Goal: Transaction & Acquisition: Purchase product/service

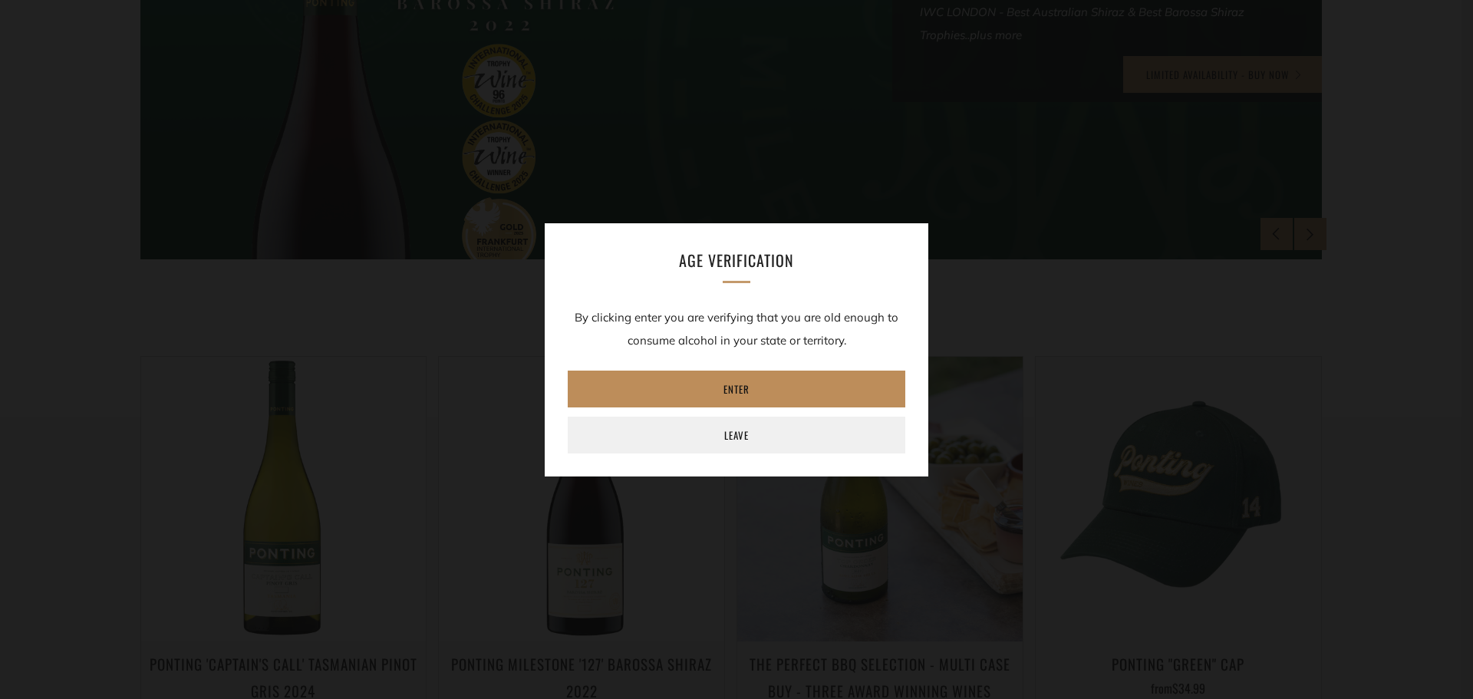
click at [733, 391] on link "Enter" at bounding box center [737, 389] width 338 height 37
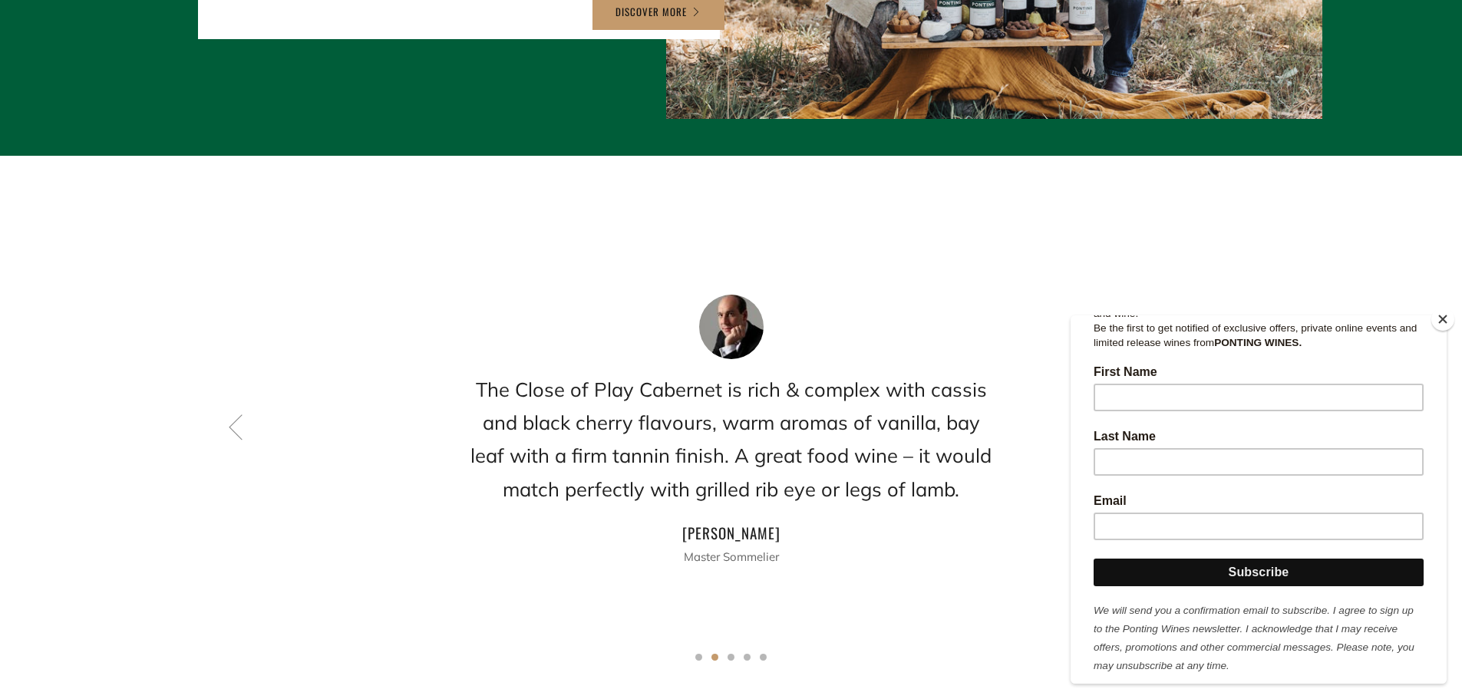
scroll to position [2049, 0]
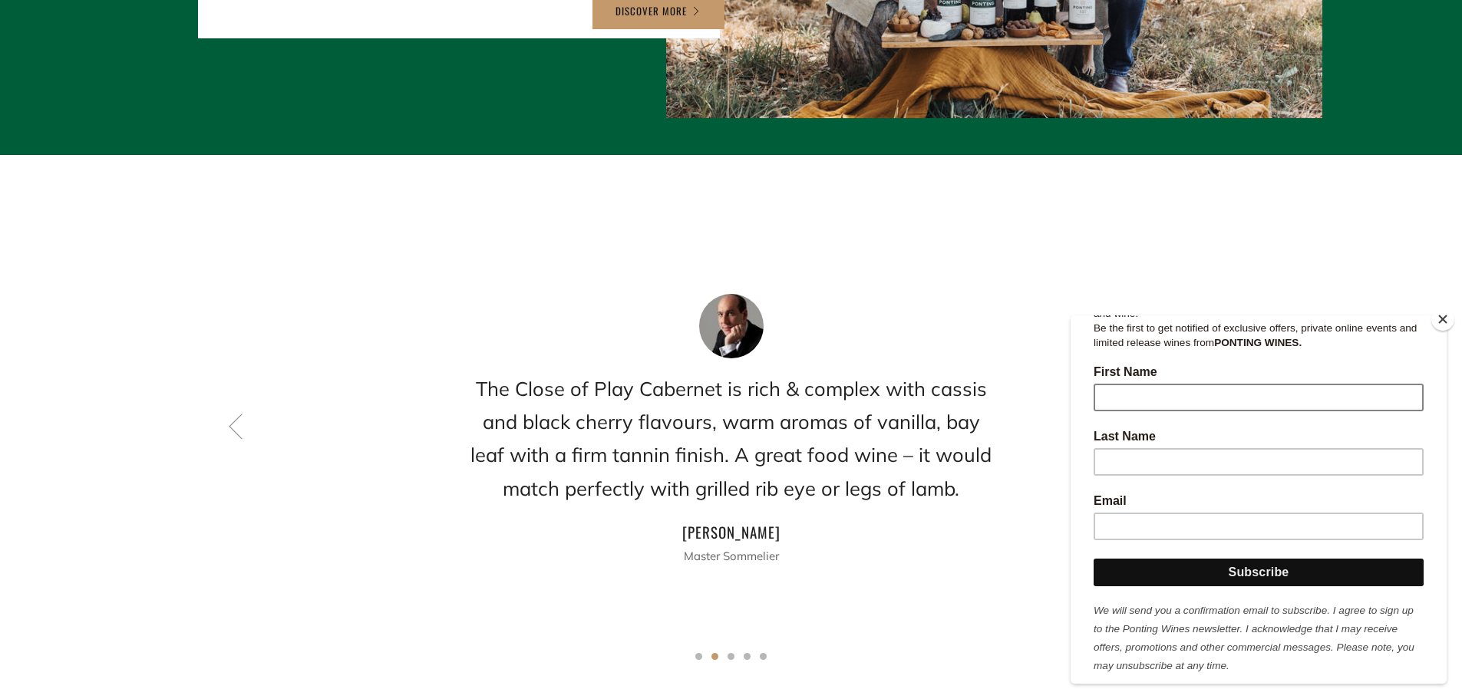
click at [1137, 390] on input "First Name" at bounding box center [1258, 398] width 330 height 28
type input "Chris"
type input "Edwards"
type input "chris@kooka.com.au"
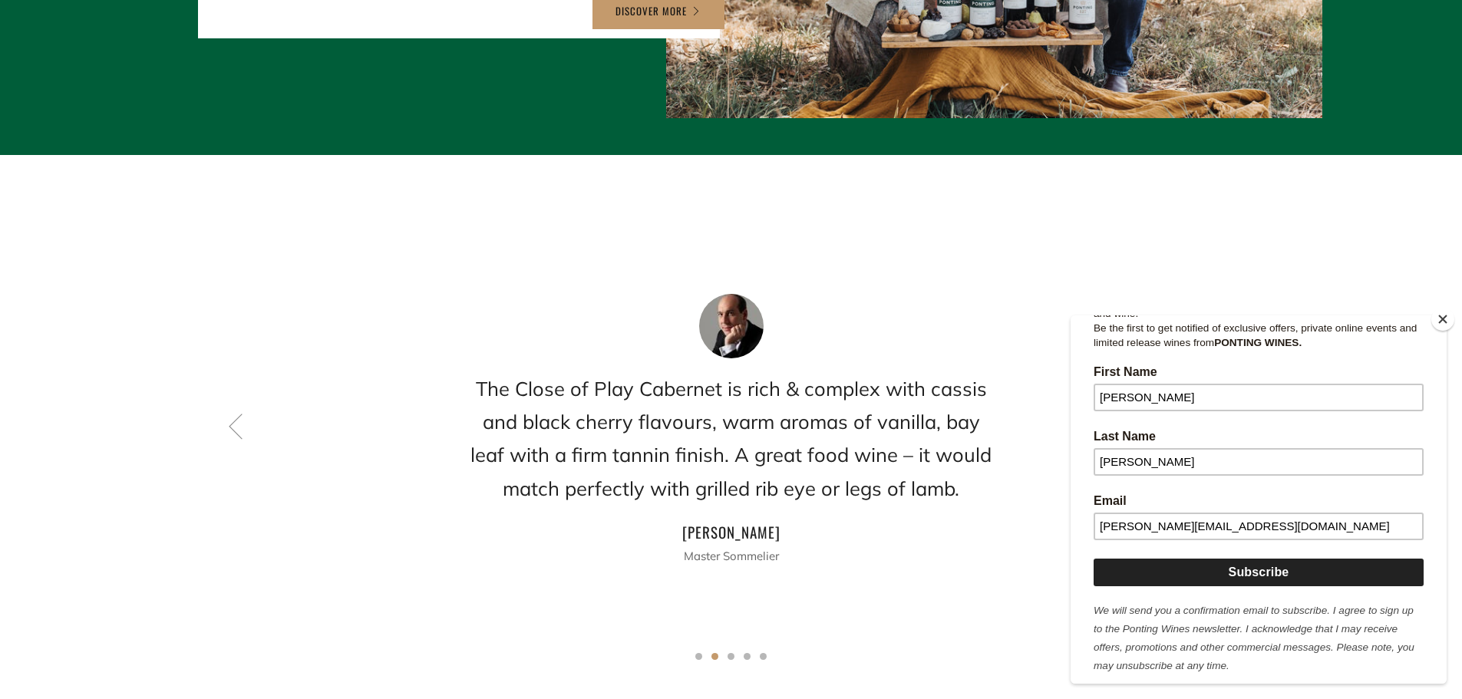
click at [1254, 559] on input "Subscribe" at bounding box center [1258, 573] width 330 height 28
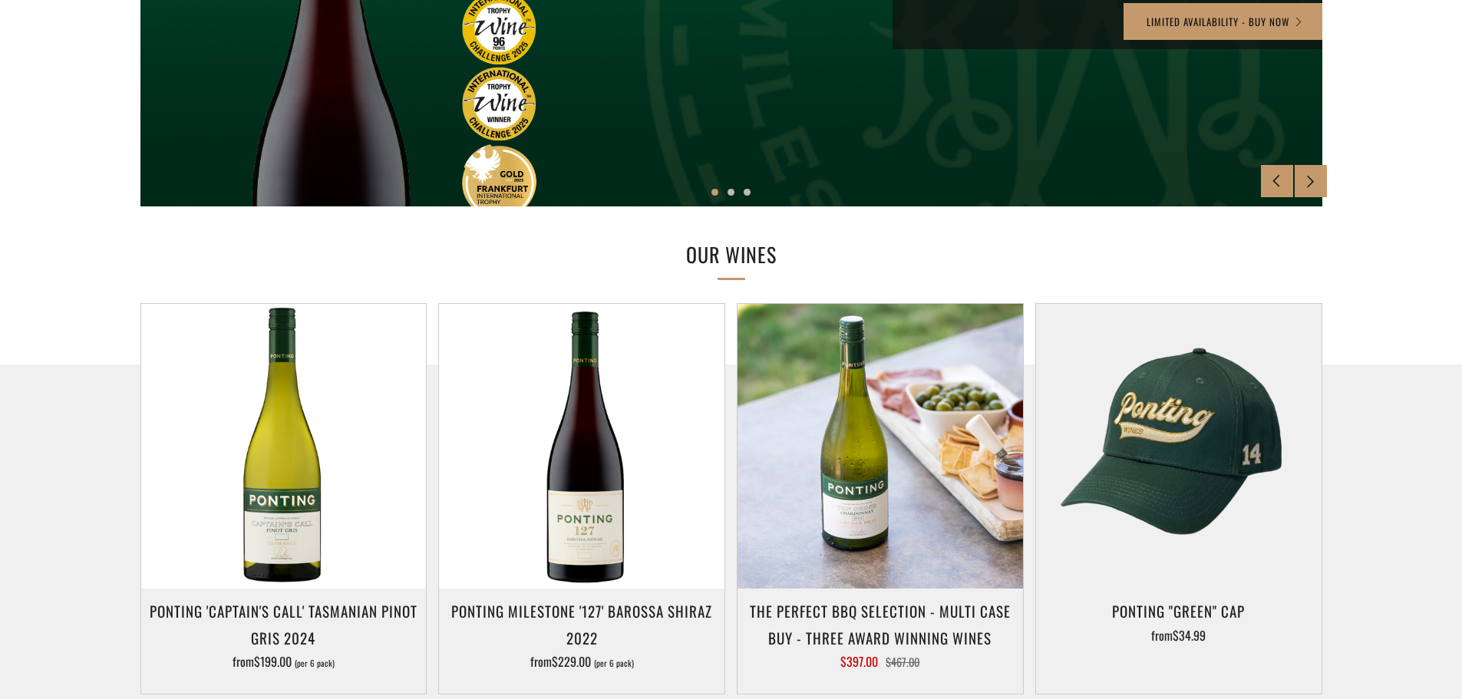
scroll to position [515, 0]
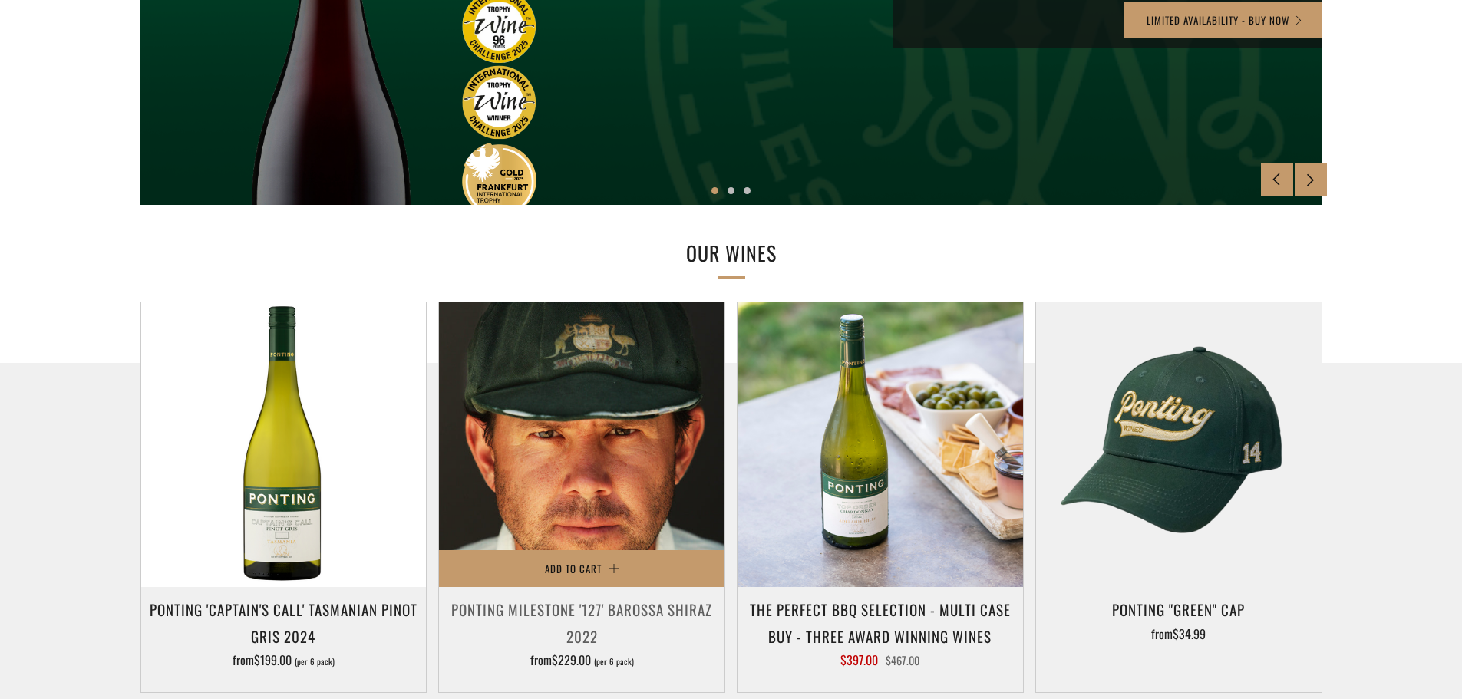
click at [589, 463] on img at bounding box center [581, 444] width 285 height 285
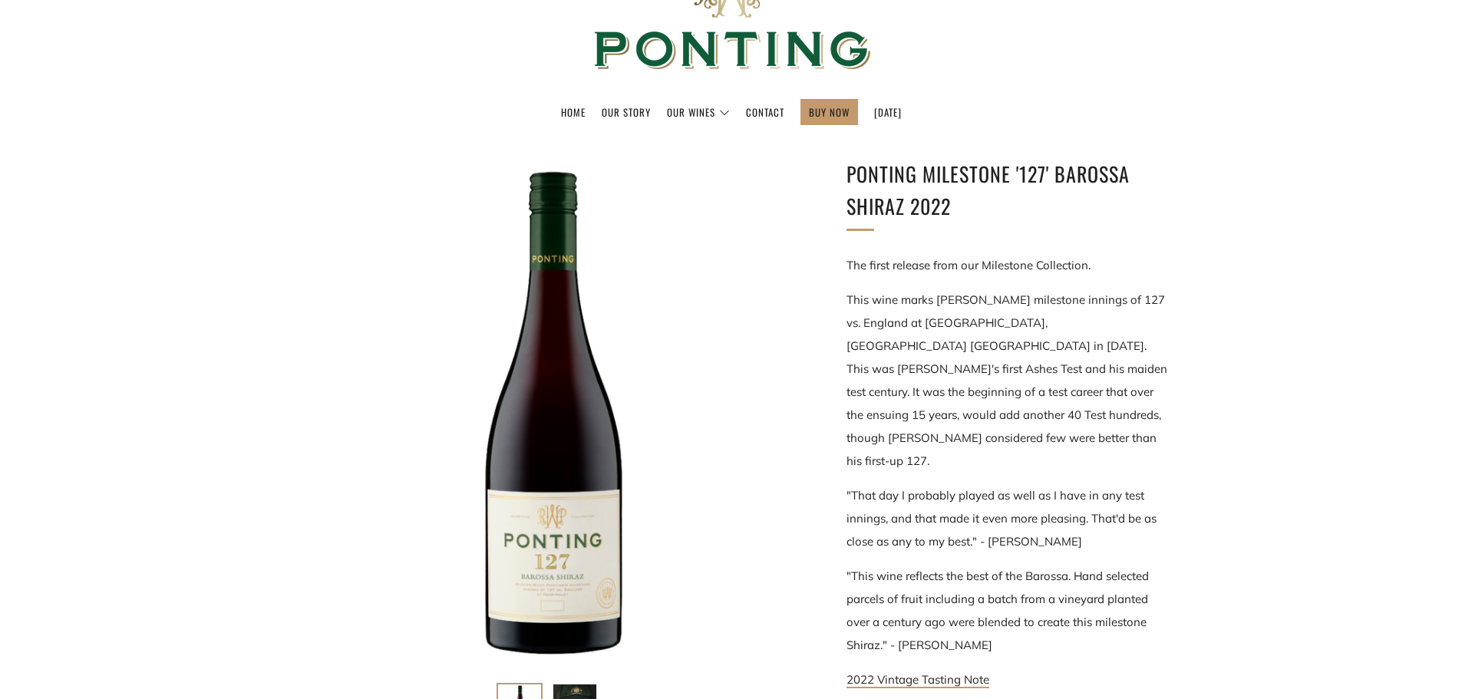
scroll to position [153, 0]
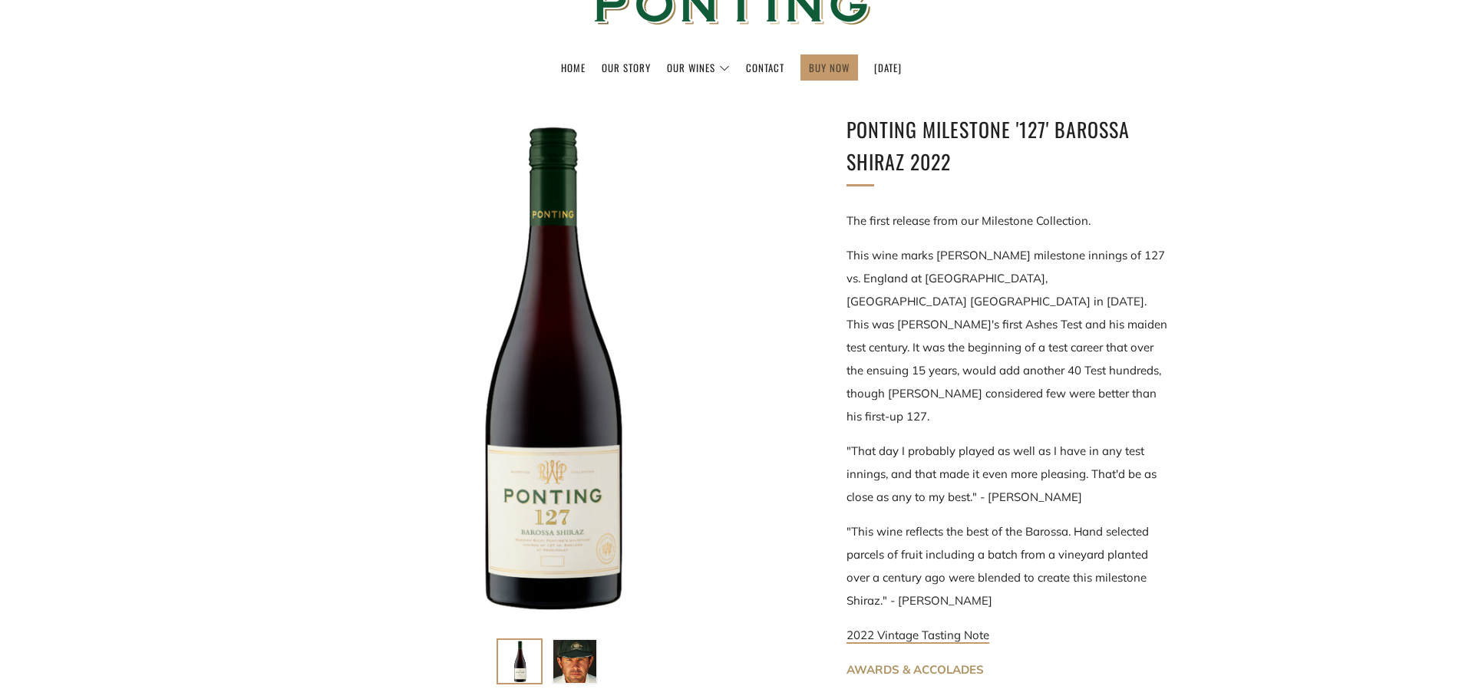
click at [821, 67] on link "BUY NOW" at bounding box center [829, 67] width 41 height 25
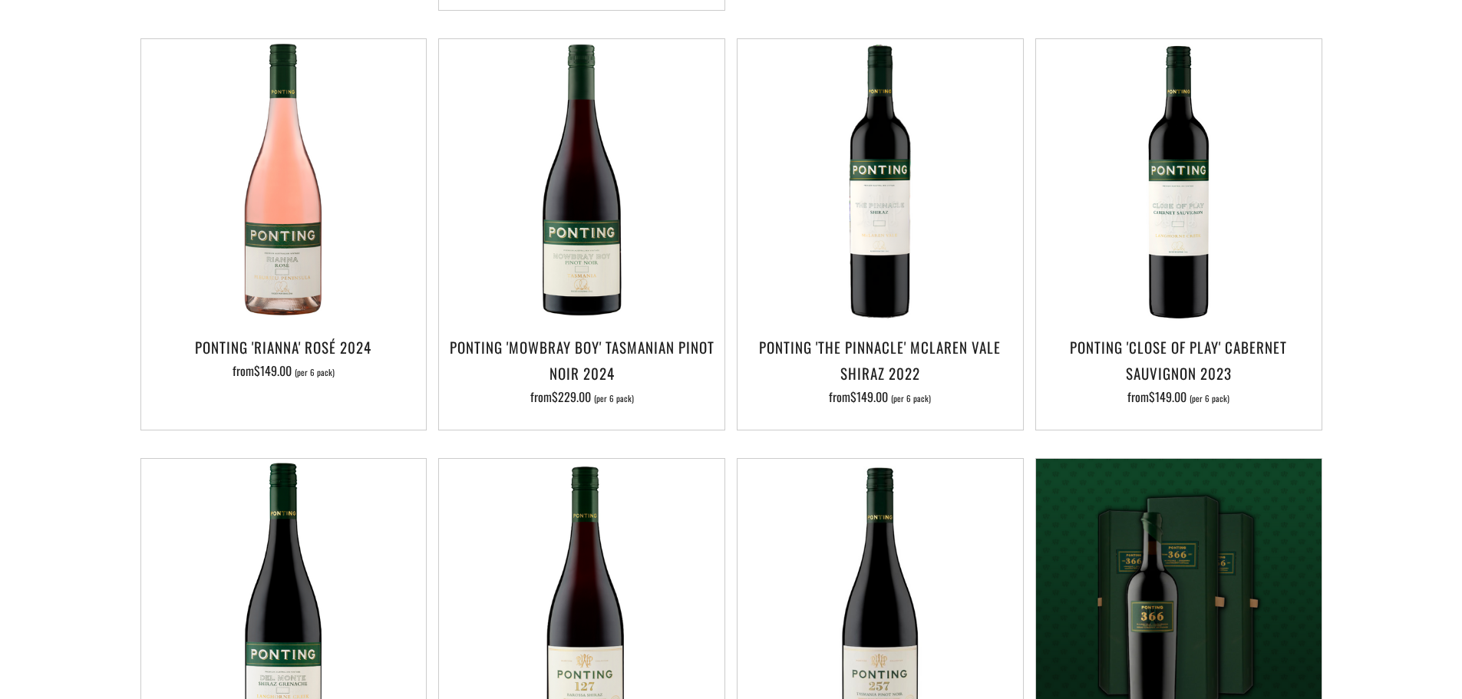
scroll to position [767, 0]
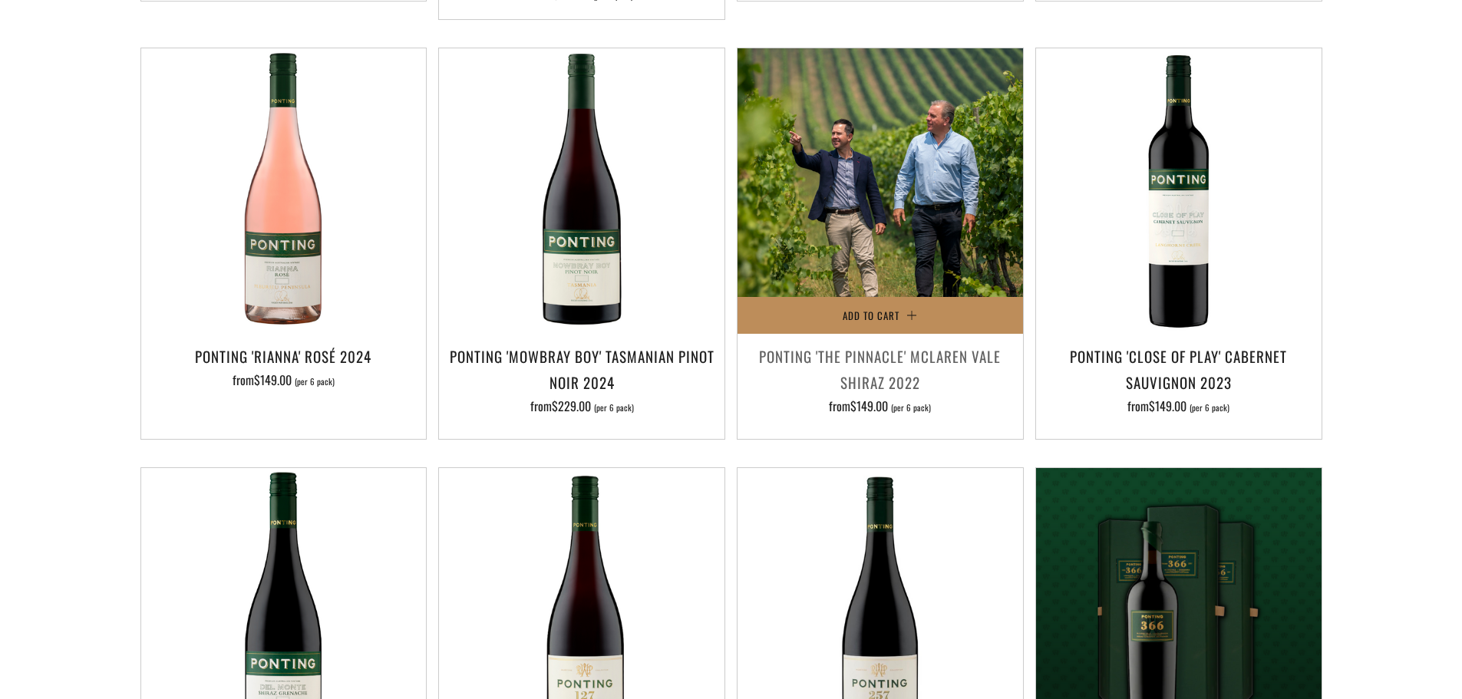
click at [909, 297] on button "Add to Cart" at bounding box center [879, 315] width 285 height 37
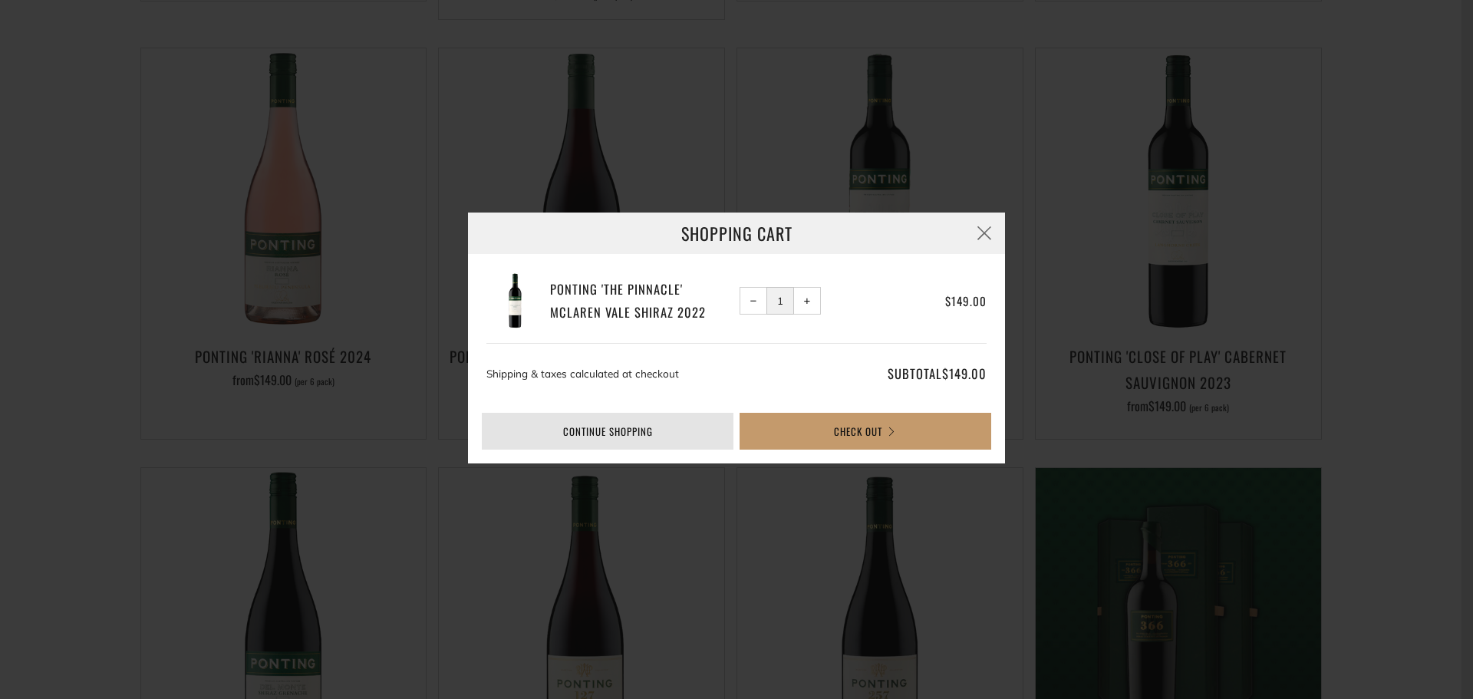
click at [619, 431] on link "Continue shopping" at bounding box center [608, 431] width 252 height 37
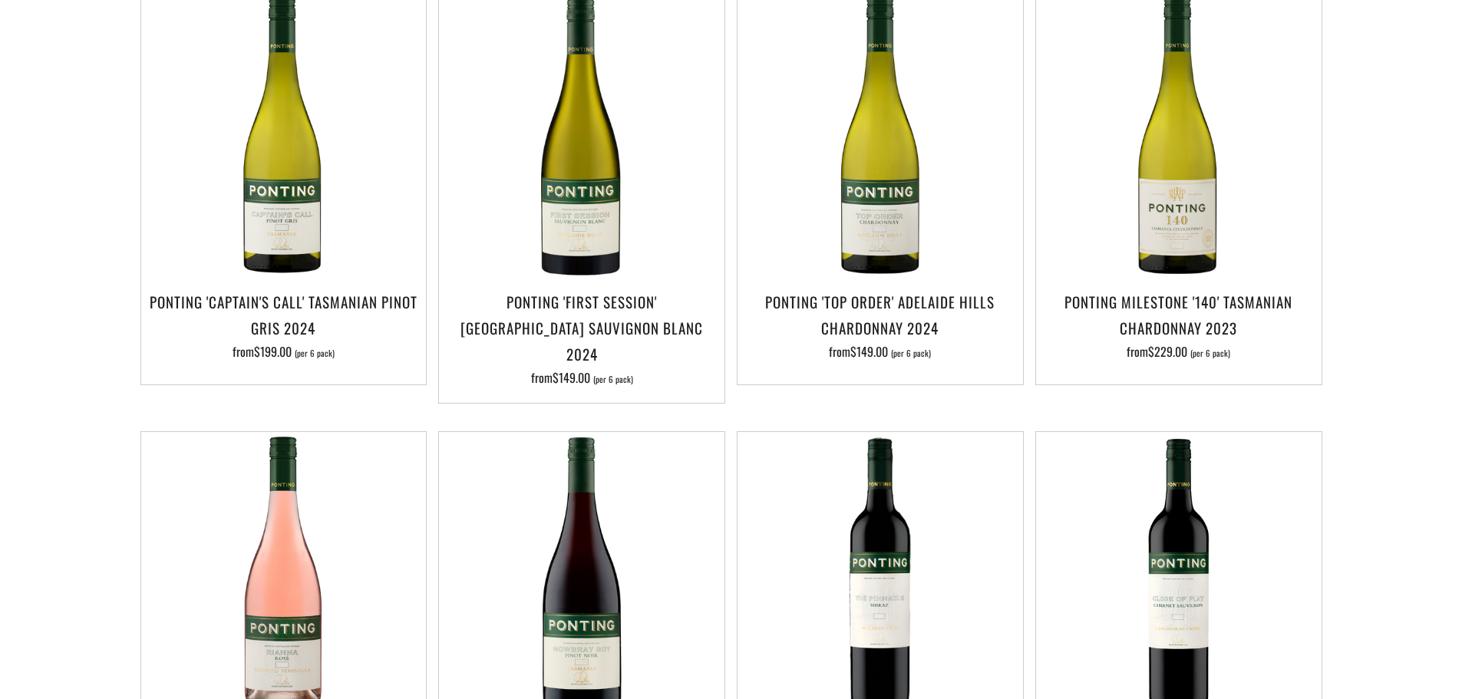
scroll to position [307, 0]
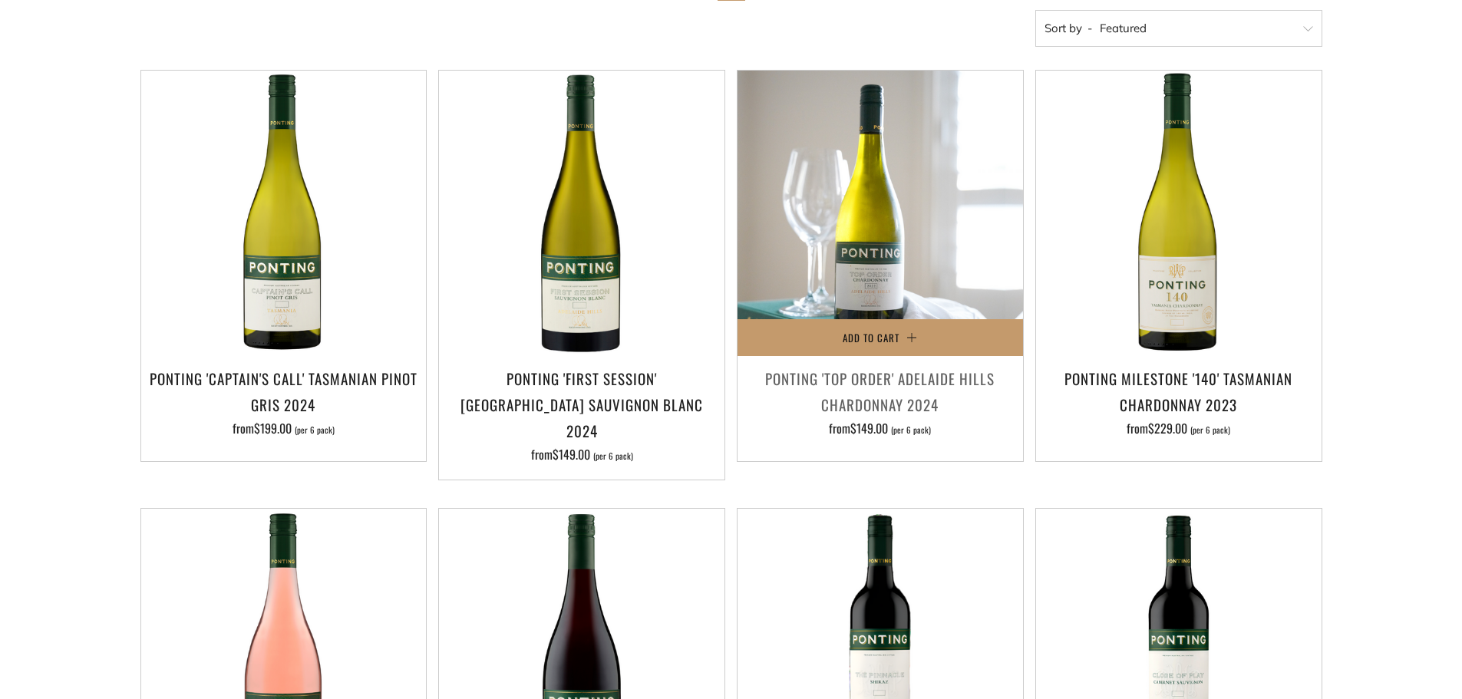
click at [849, 273] on img at bounding box center [879, 213] width 285 height 285
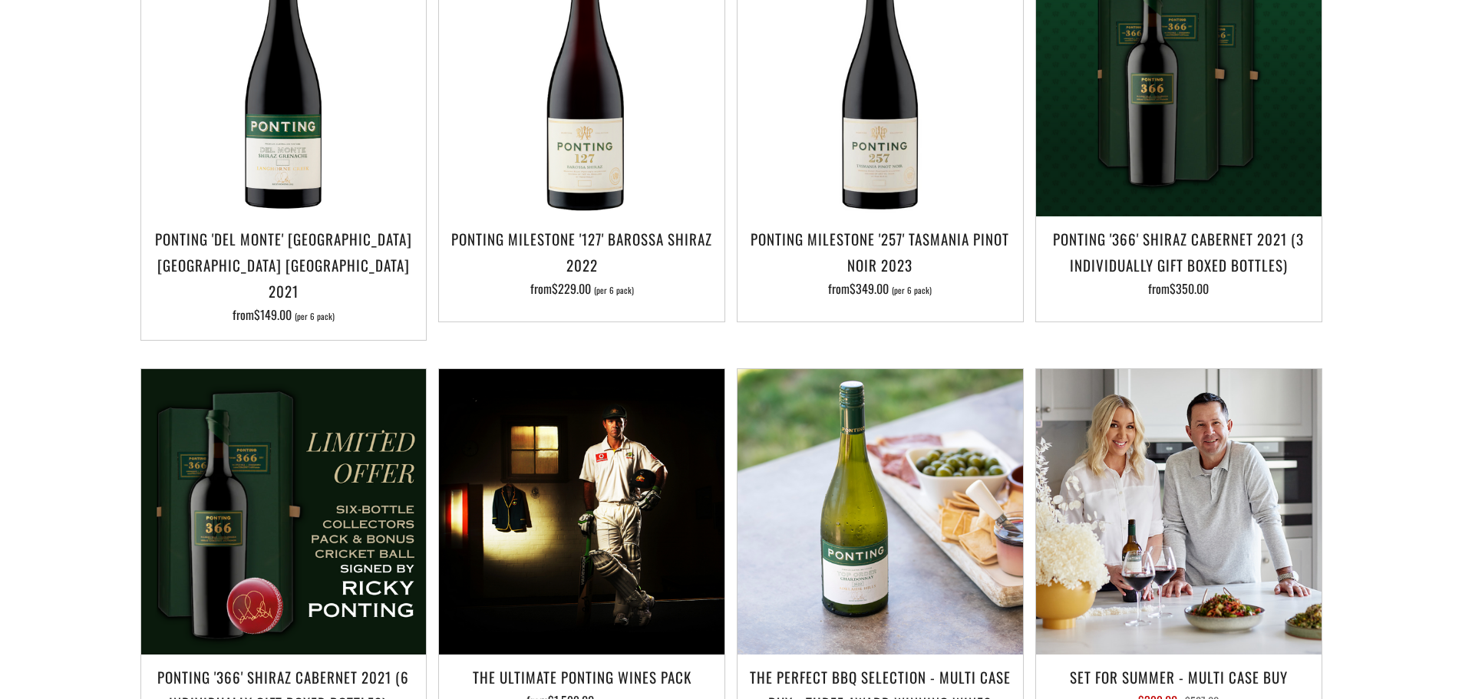
scroll to position [1381, 0]
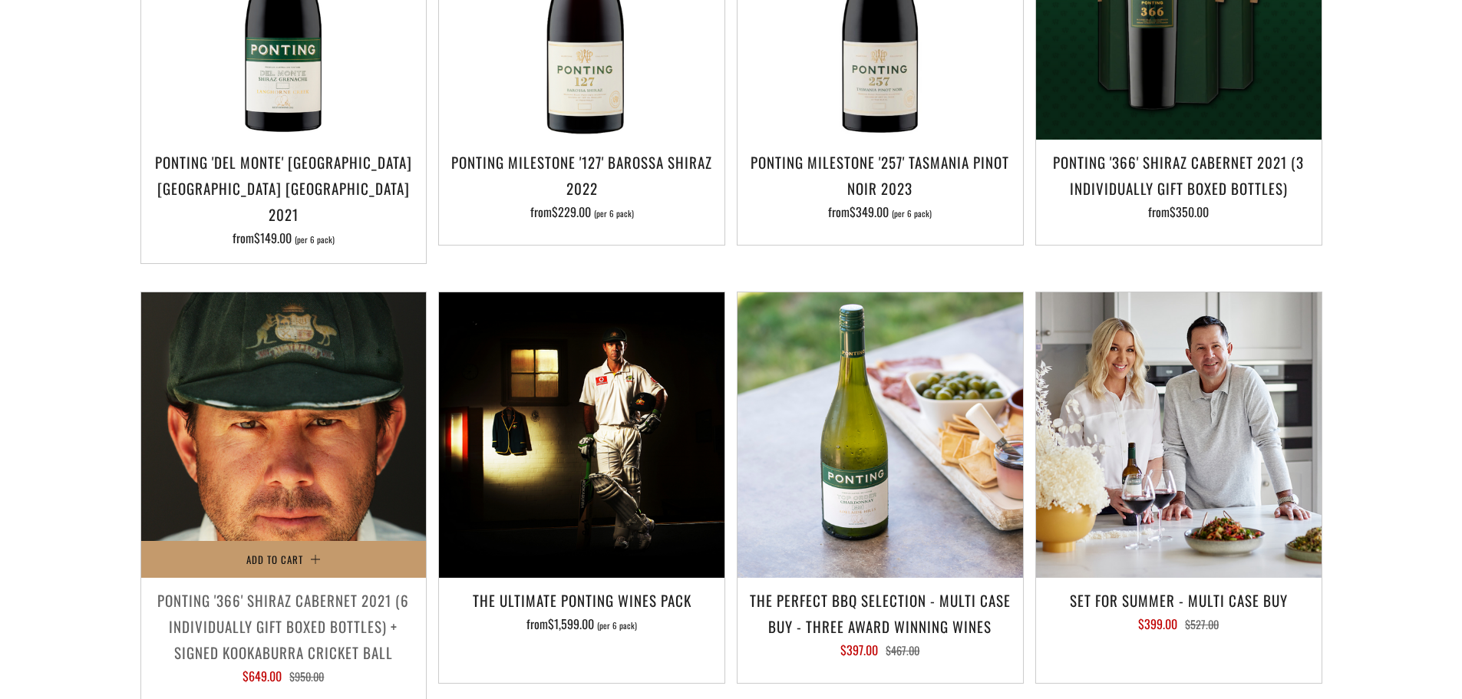
click at [279, 437] on img at bounding box center [283, 434] width 285 height 285
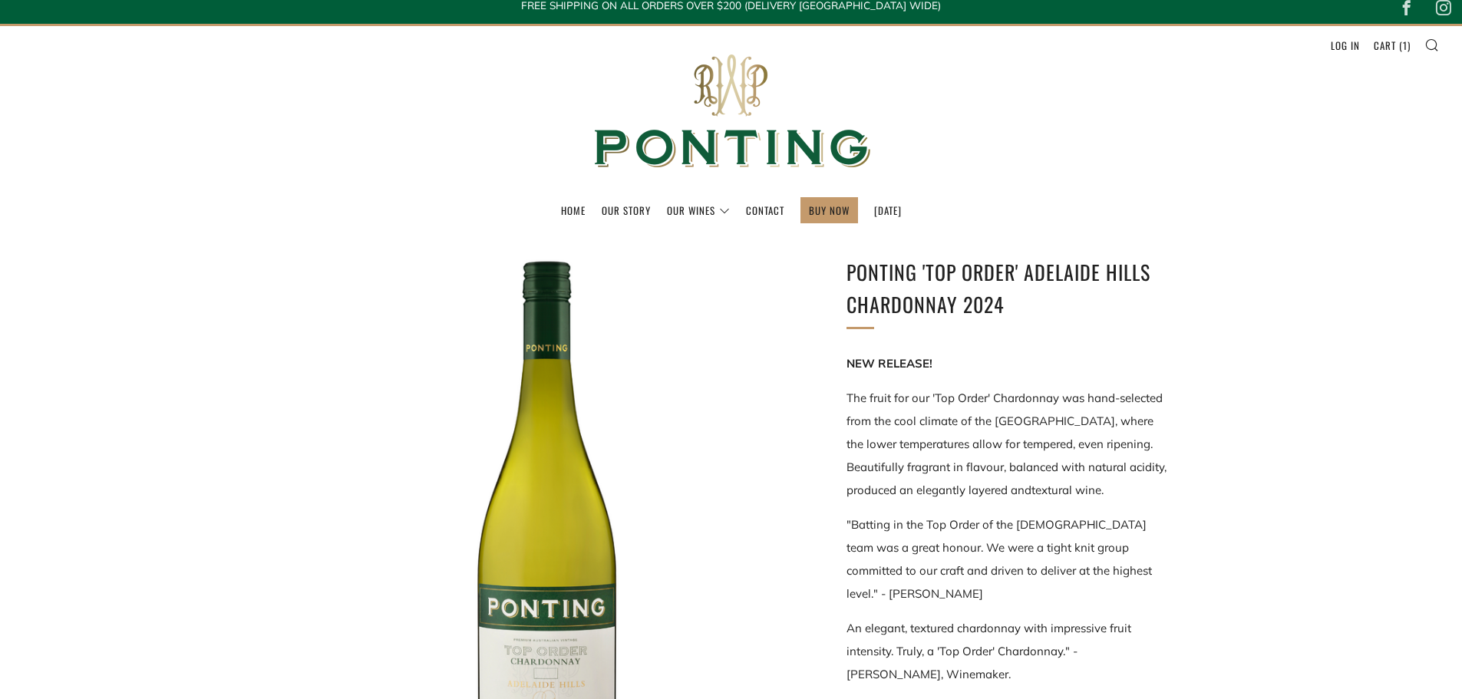
scroll to position [460, 0]
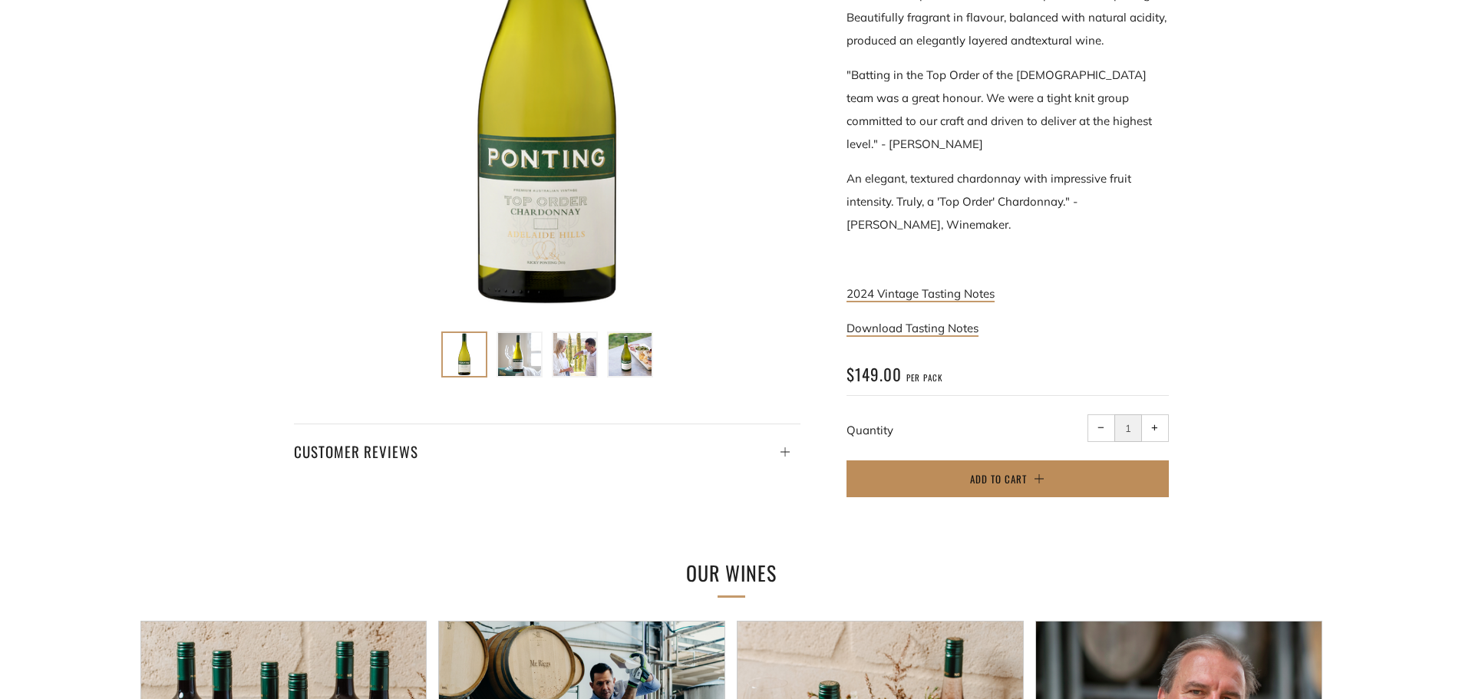
click at [1008, 471] on span "Add to Cart" at bounding box center [998, 478] width 57 height 15
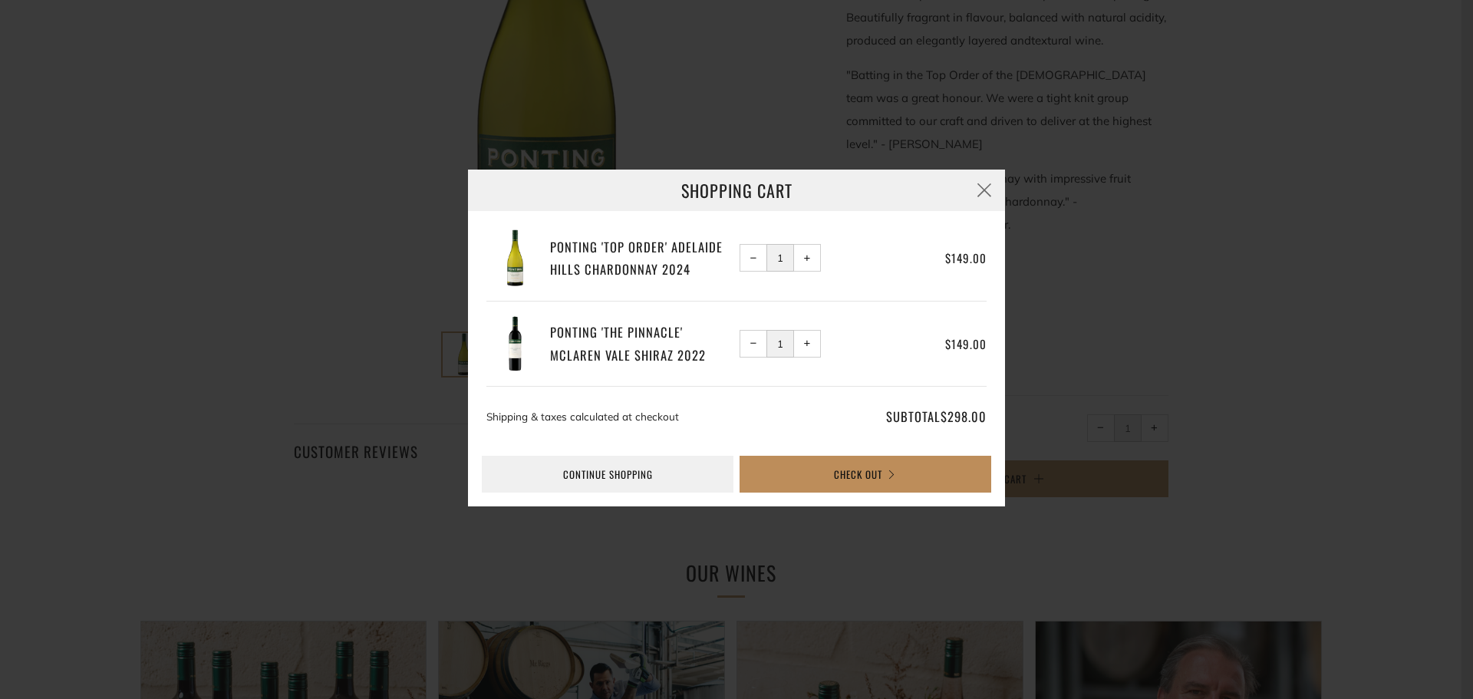
click at [872, 473] on button "Check Out" at bounding box center [866, 474] width 252 height 37
click at [750, 258] on span "−" at bounding box center [753, 258] width 7 height 7
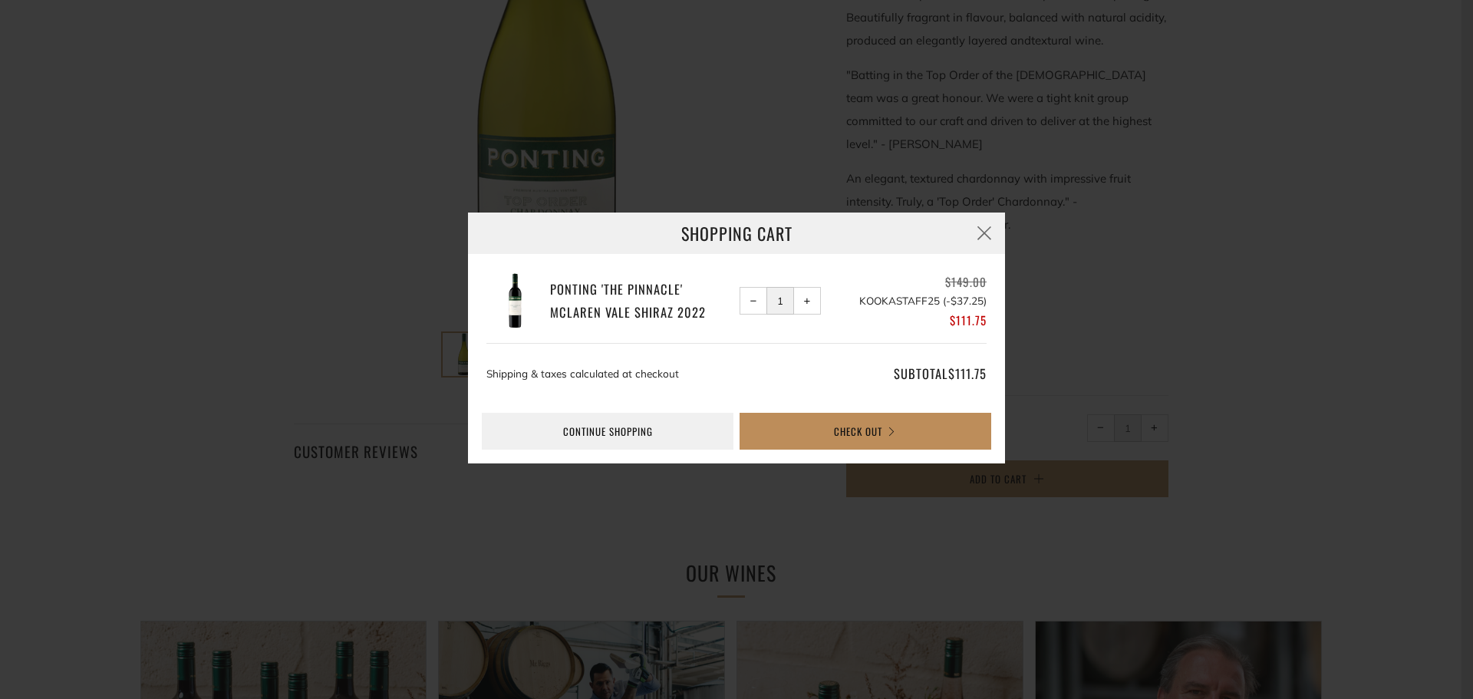
click at [858, 436] on button "Check Out" at bounding box center [866, 431] width 252 height 37
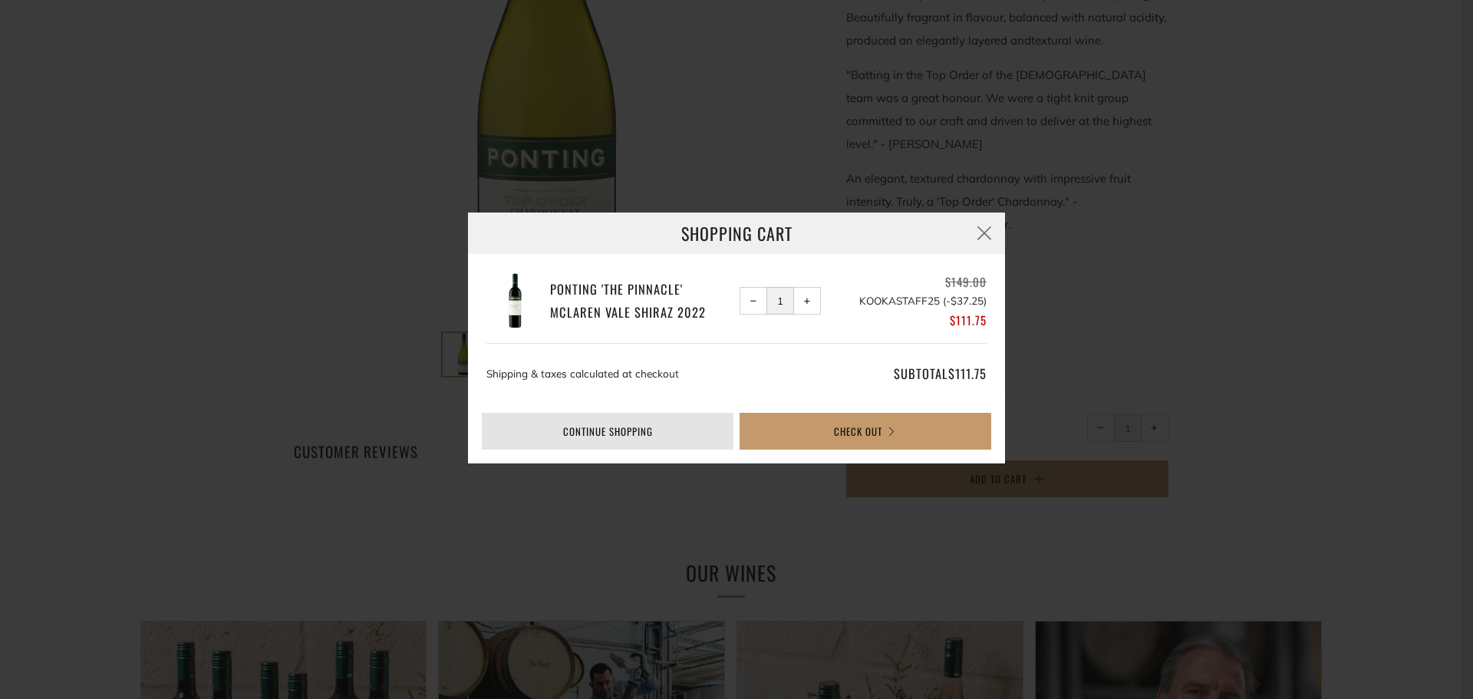
click at [597, 442] on link "Continue shopping" at bounding box center [608, 431] width 252 height 37
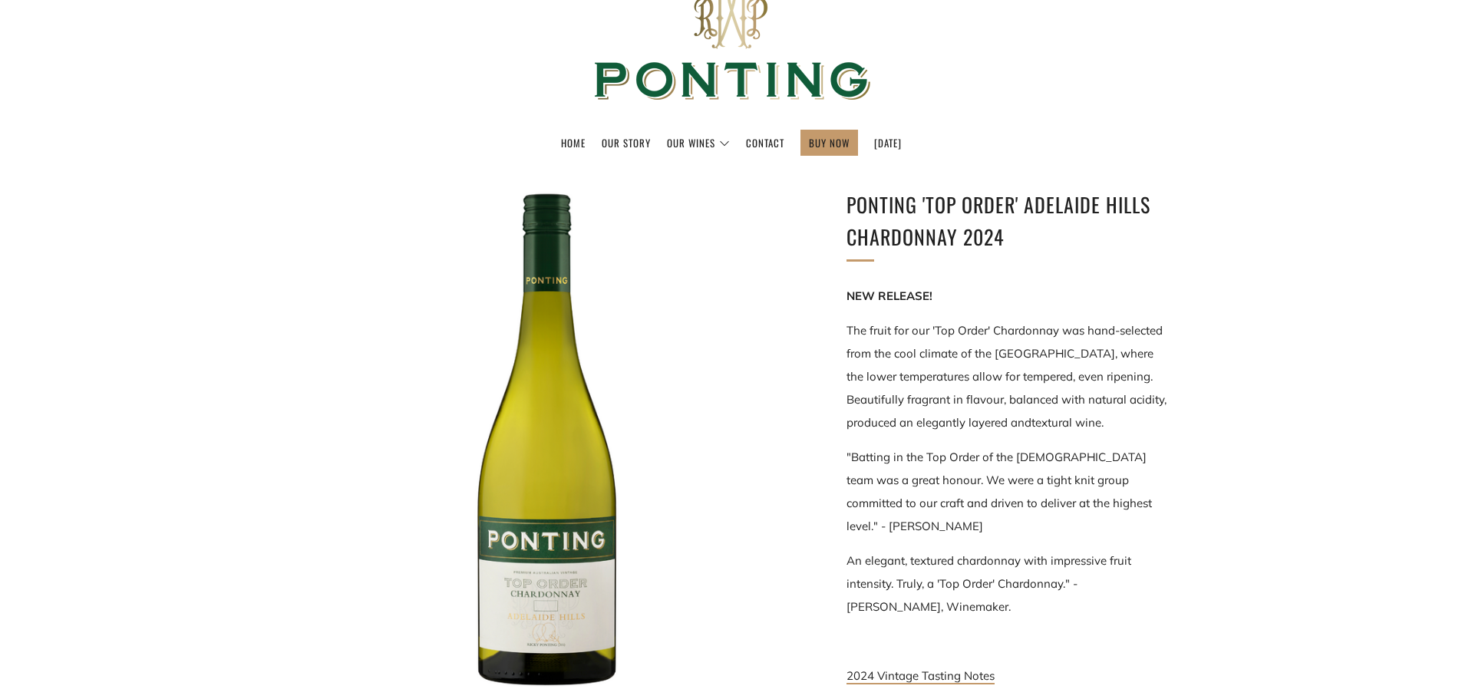
scroll to position [0, 0]
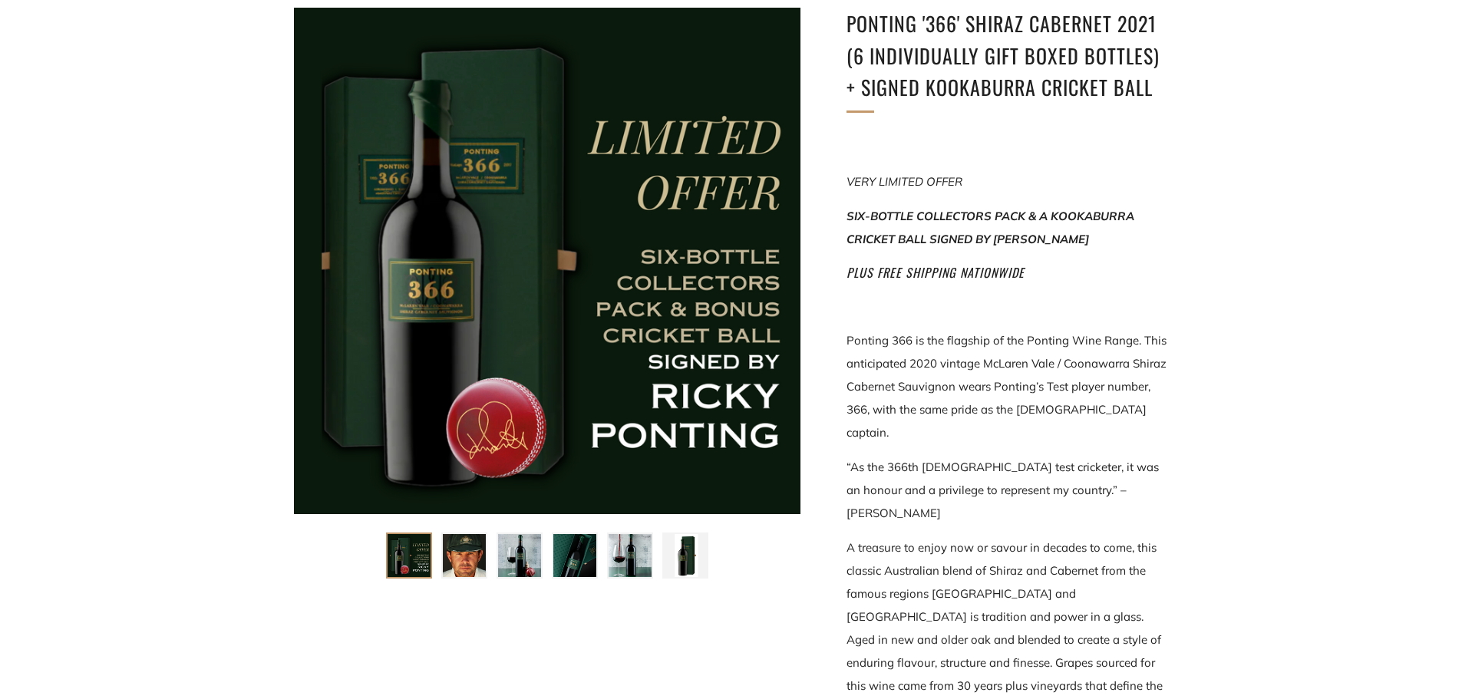
scroll to position [307, 0]
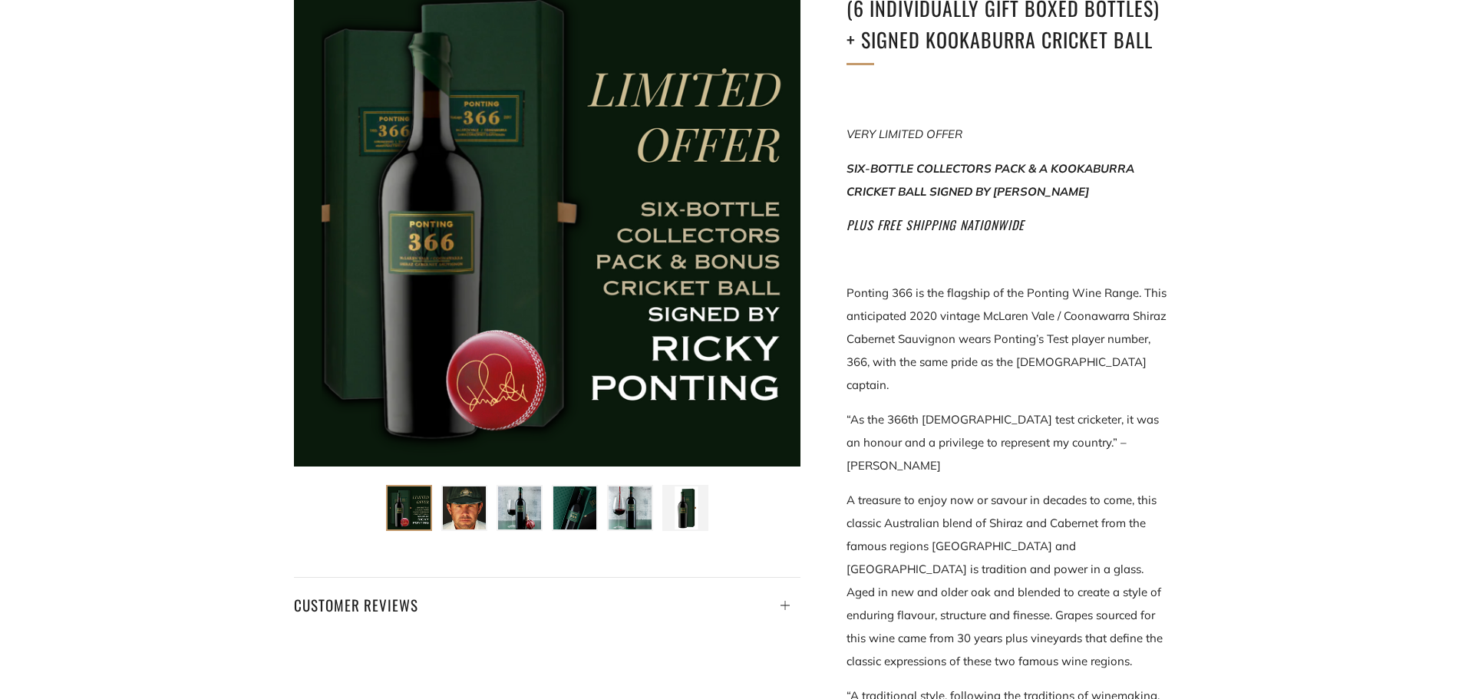
click at [512, 514] on img at bounding box center [519, 507] width 43 height 43
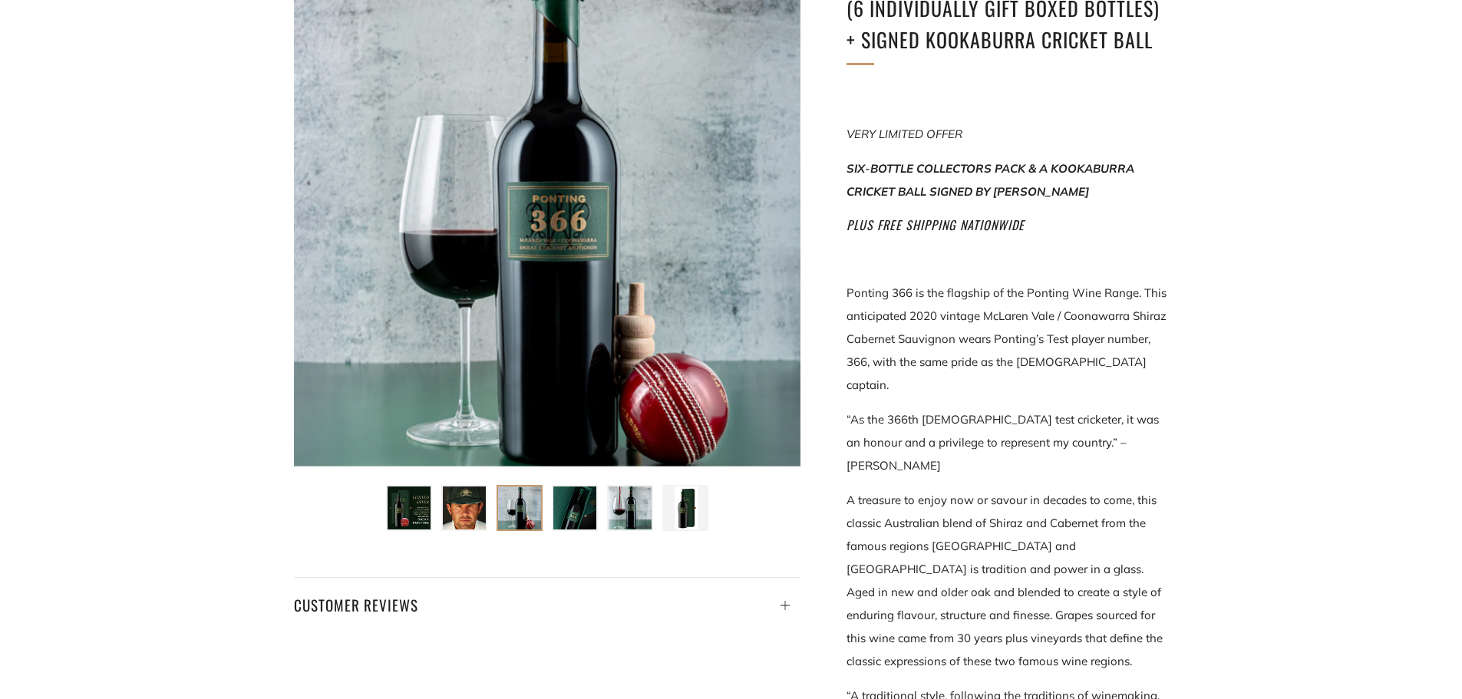
click at [584, 504] on img at bounding box center [574, 507] width 43 height 43
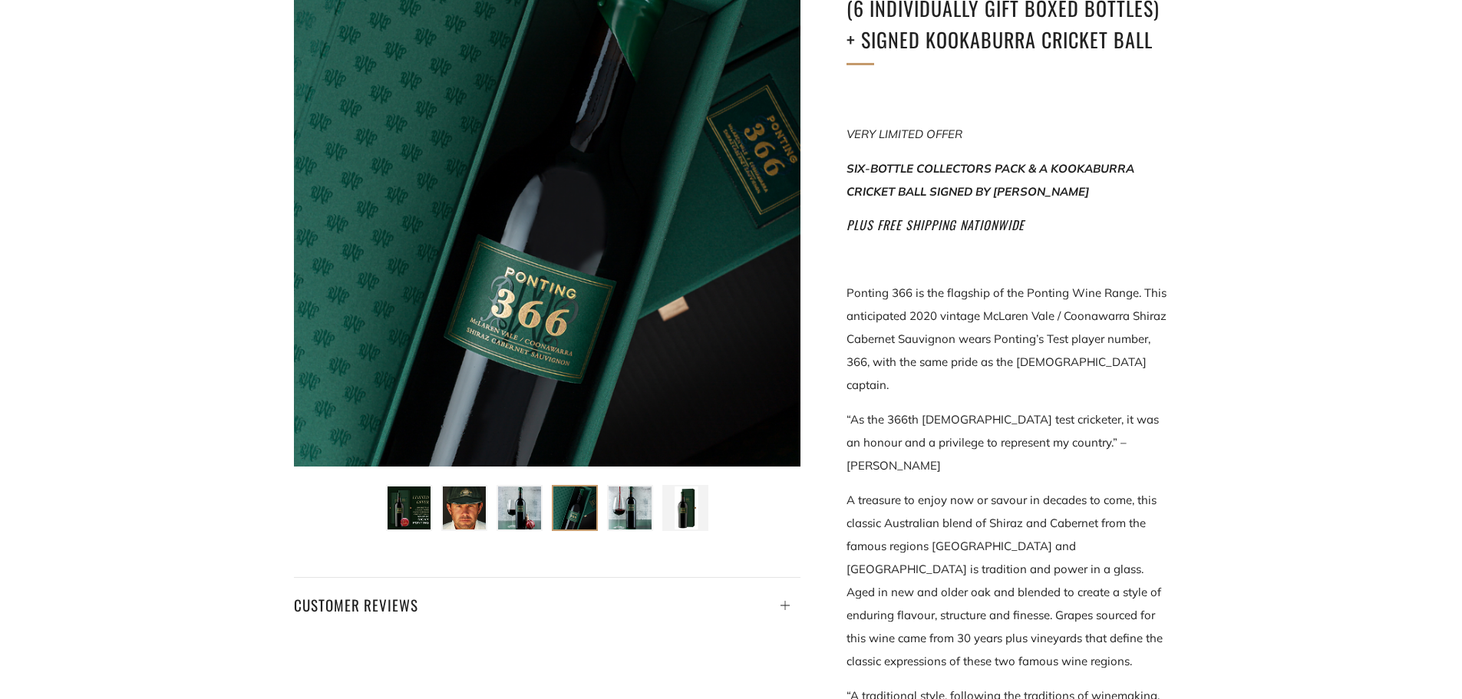
click at [635, 513] on img at bounding box center [629, 507] width 43 height 43
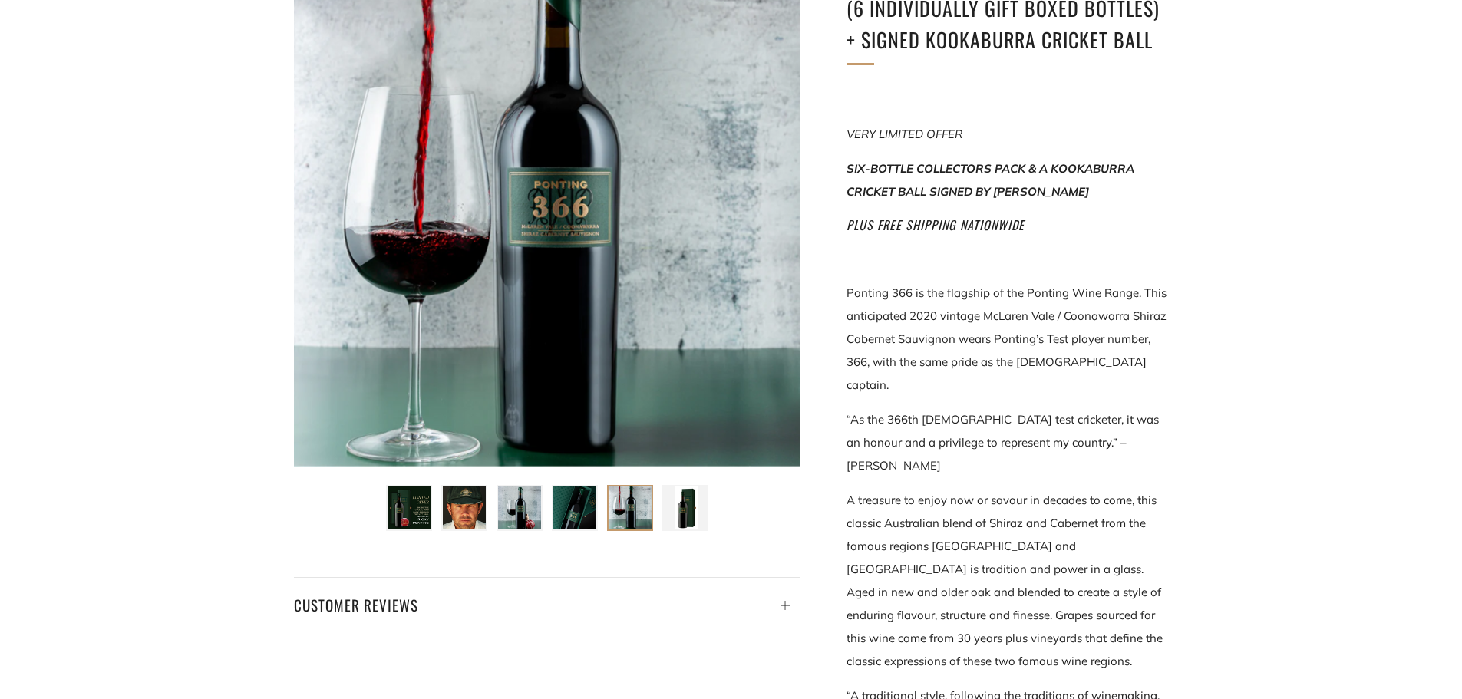
click at [679, 509] on img at bounding box center [685, 507] width 43 height 43
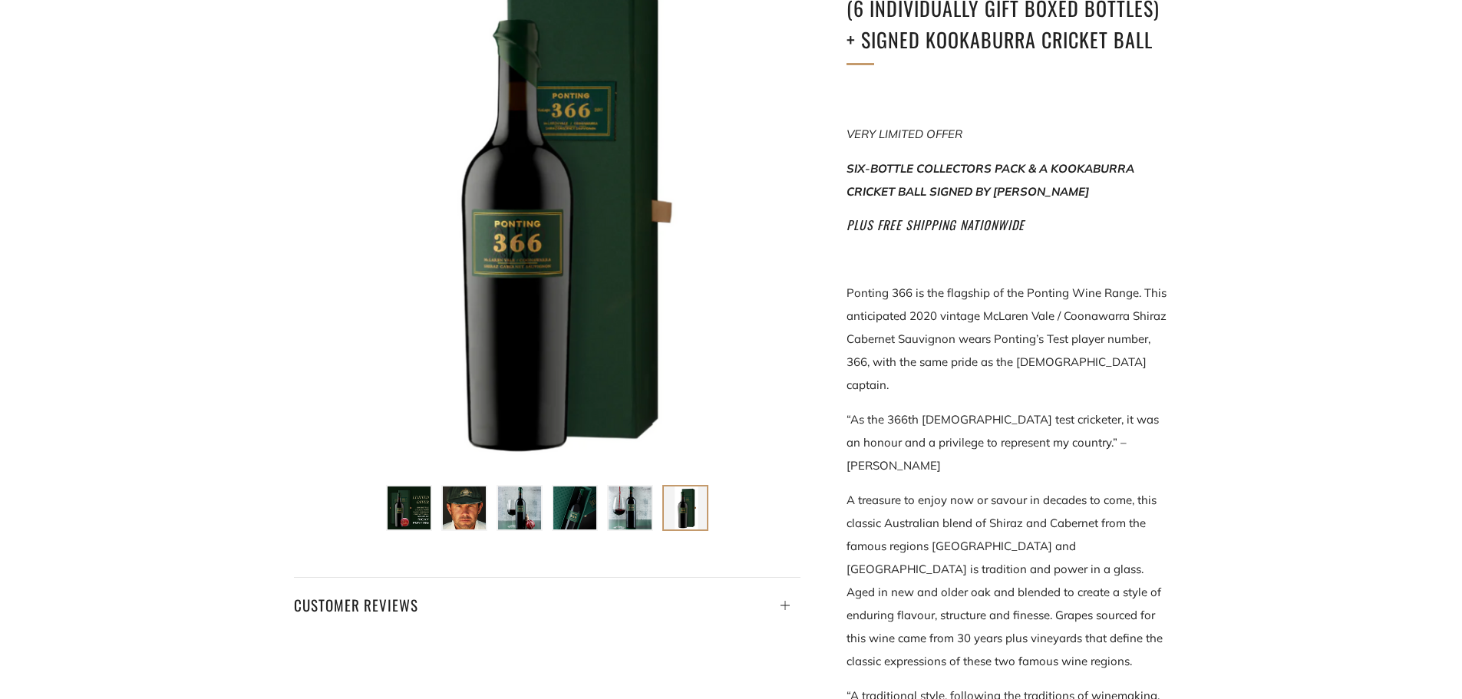
click at [404, 507] on img at bounding box center [408, 507] width 43 height 43
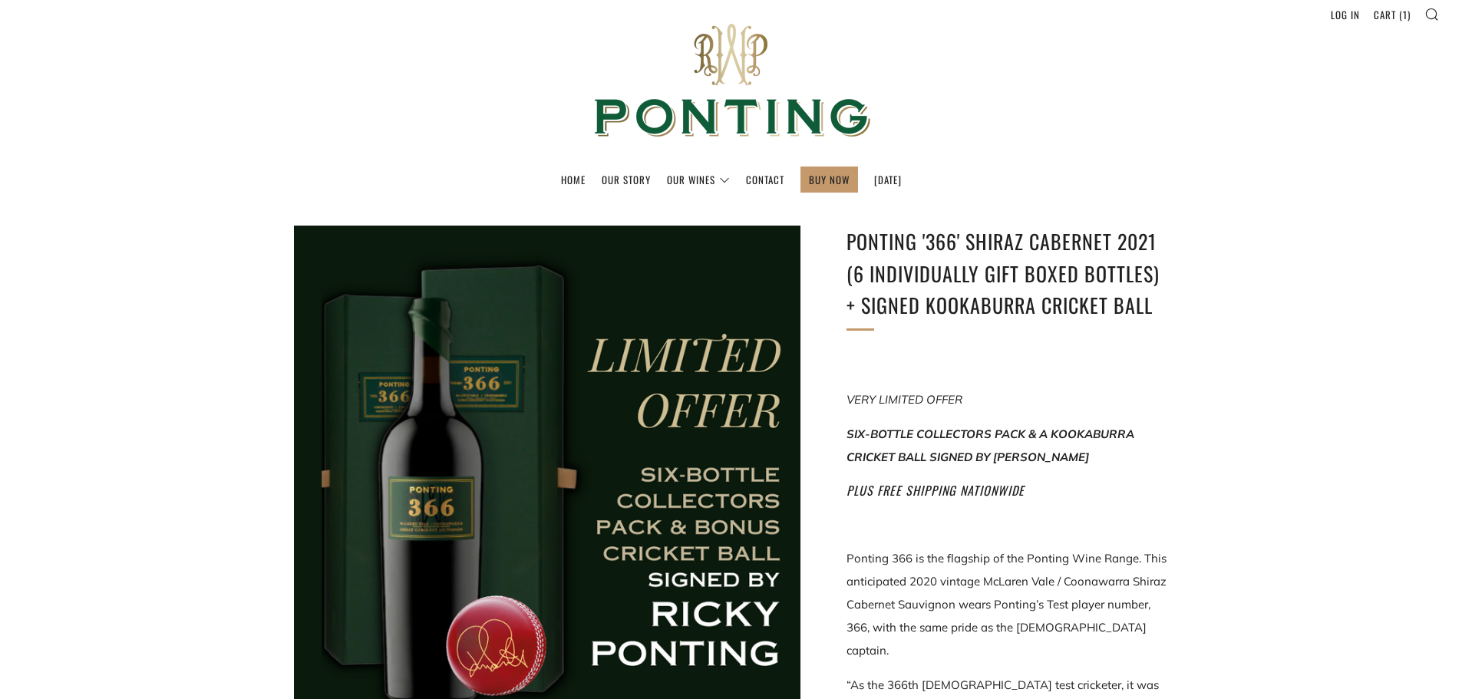
scroll to position [0, 0]
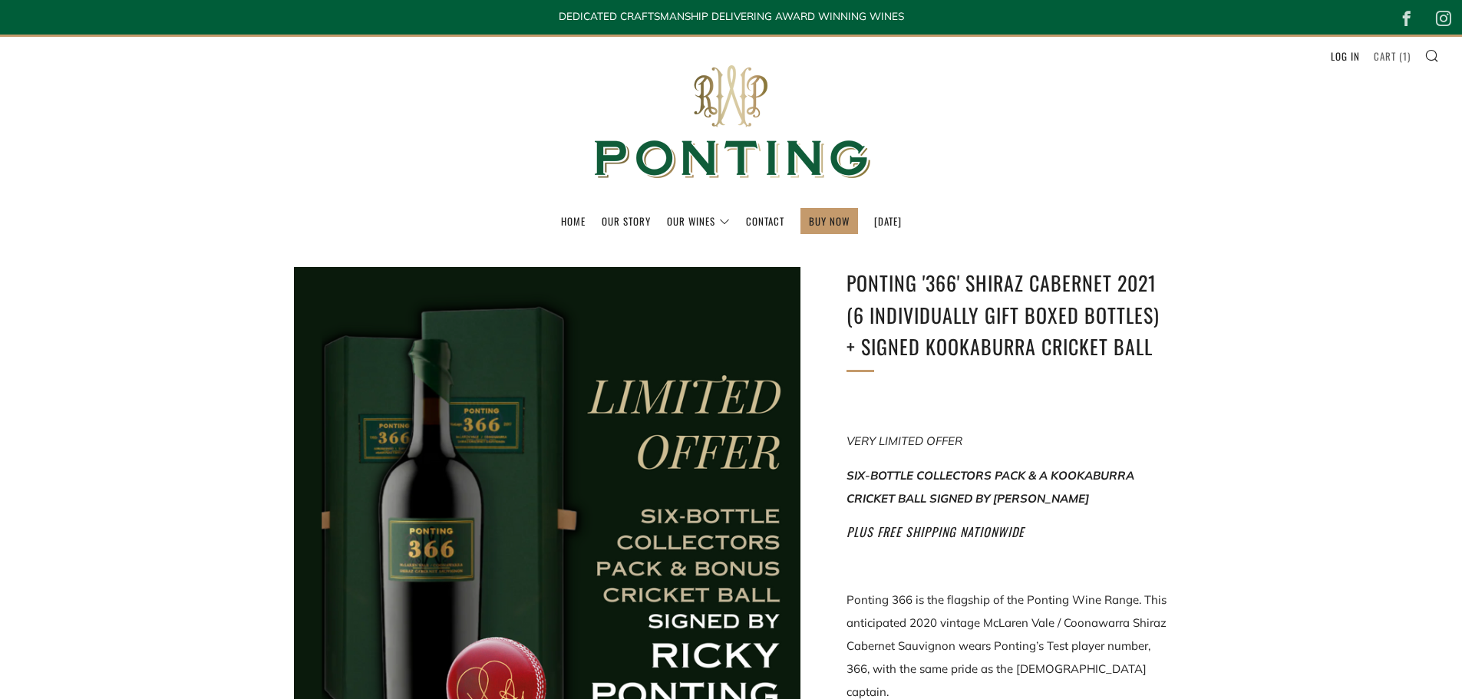
click at [1380, 56] on link "Cart ( 1 )" at bounding box center [1391, 56] width 37 height 25
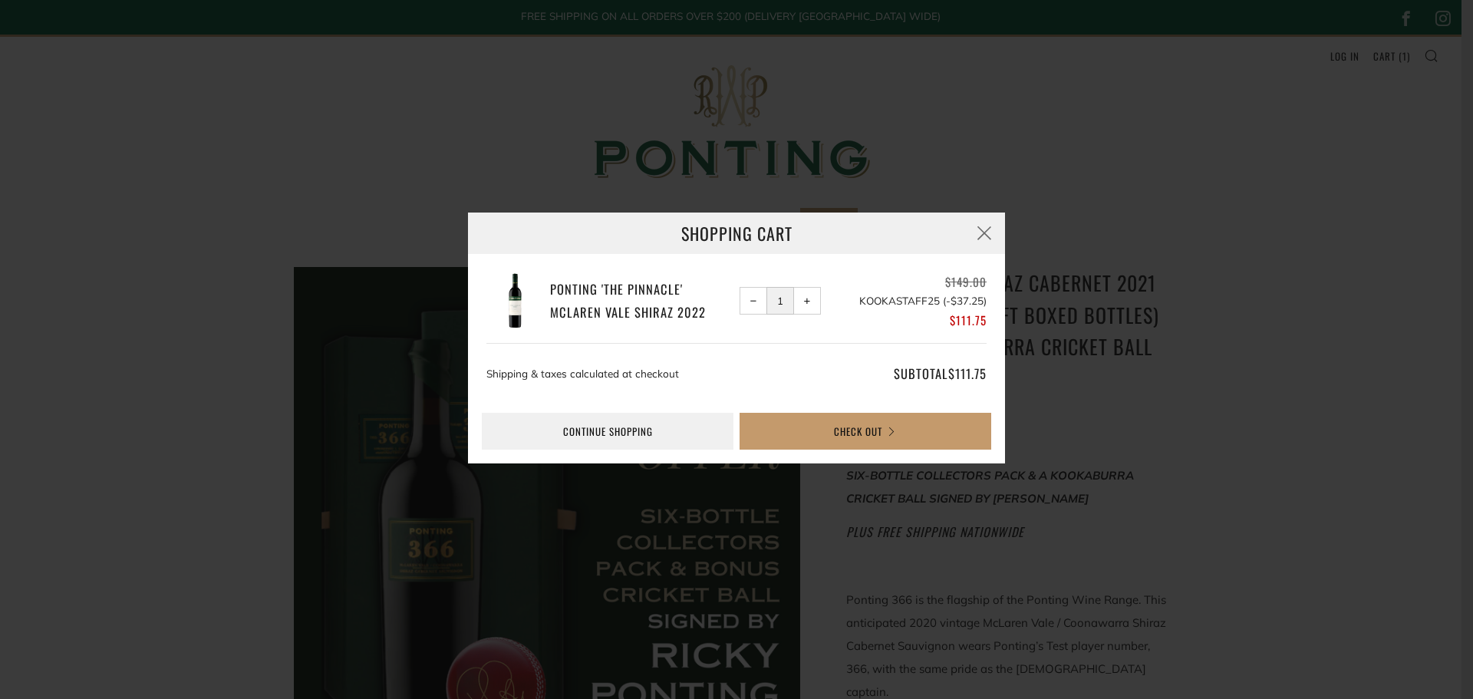
click at [753, 303] on span "−" at bounding box center [753, 301] width 7 height 7
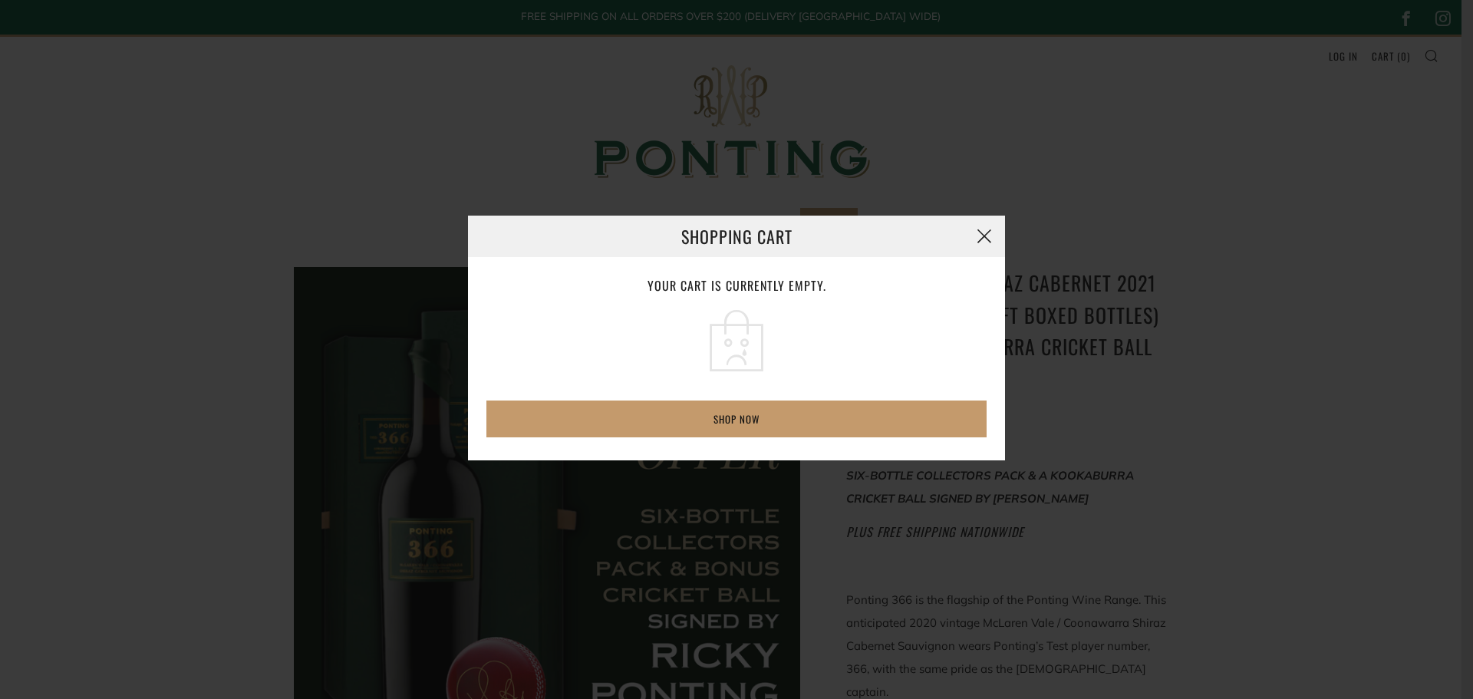
click at [983, 239] on button "button" at bounding box center [984, 236] width 41 height 41
